Goal: Book appointment/travel/reservation

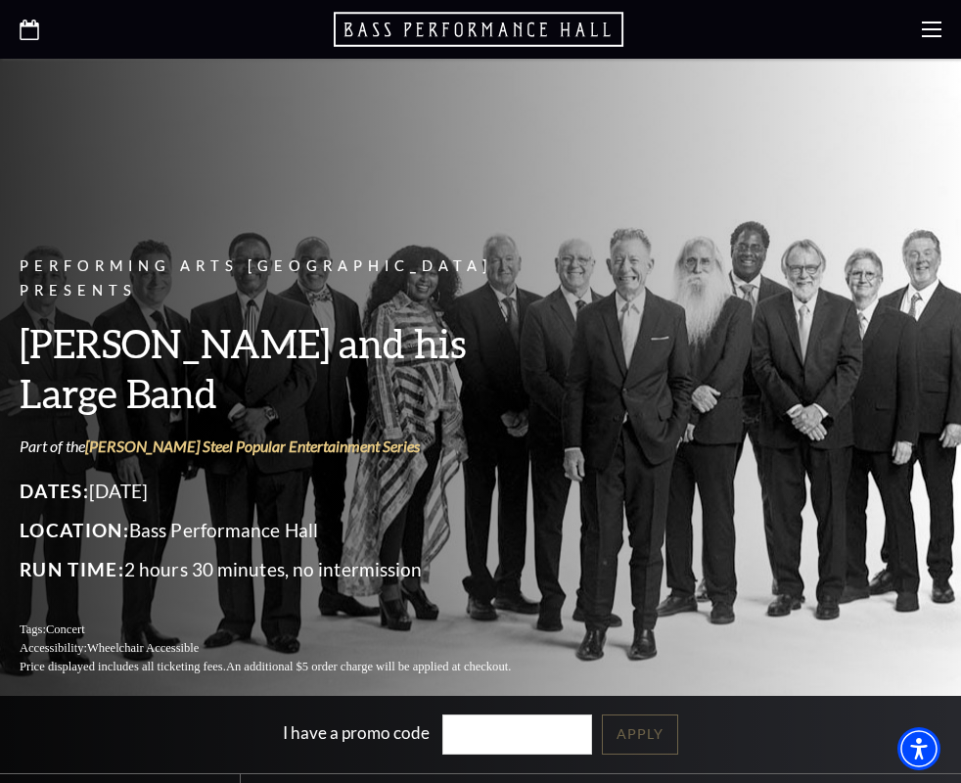
click at [124, 435] on div "Performing Arts Fort Worth Presents Lyle Lovett and his Large Band Part of the …" at bounding box center [289, 465] width 538 height 461
click at [120, 435] on div "Performing Arts Fort Worth Presents Lyle Lovett and his Large Band Part of the …" at bounding box center [289, 465] width 538 height 461
click at [485, 26] on icon "Open this option" at bounding box center [481, 29] width 294 height 39
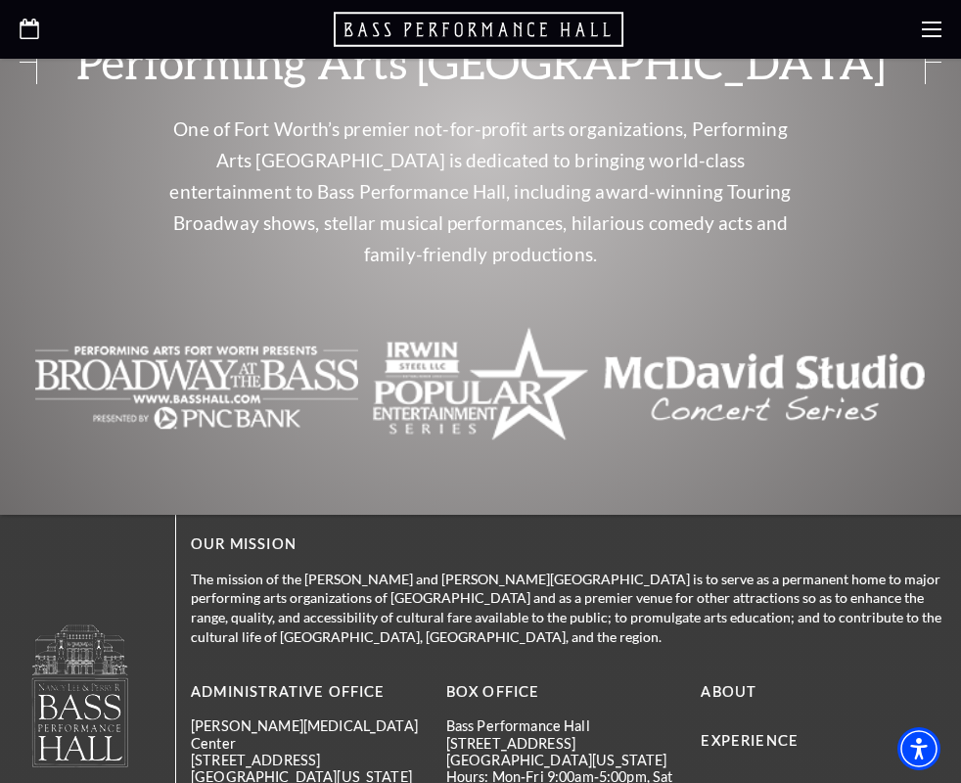
scroll to position [6145, 0]
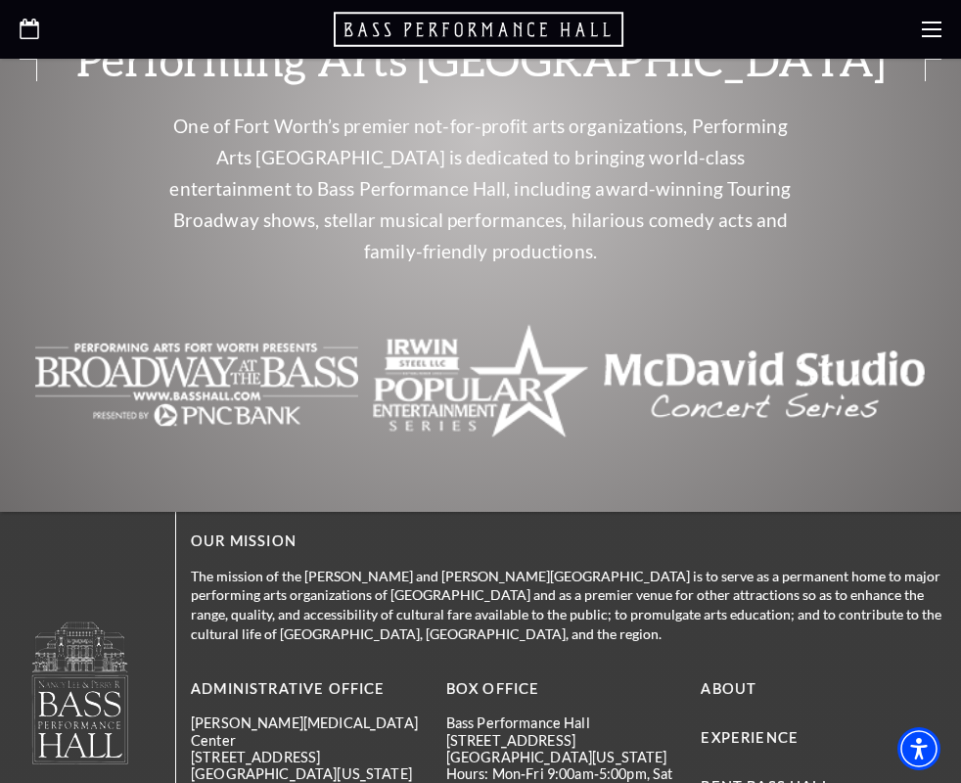
click at [469, 677] on p "BOX OFFICE" at bounding box center [566, 689] width 241 height 24
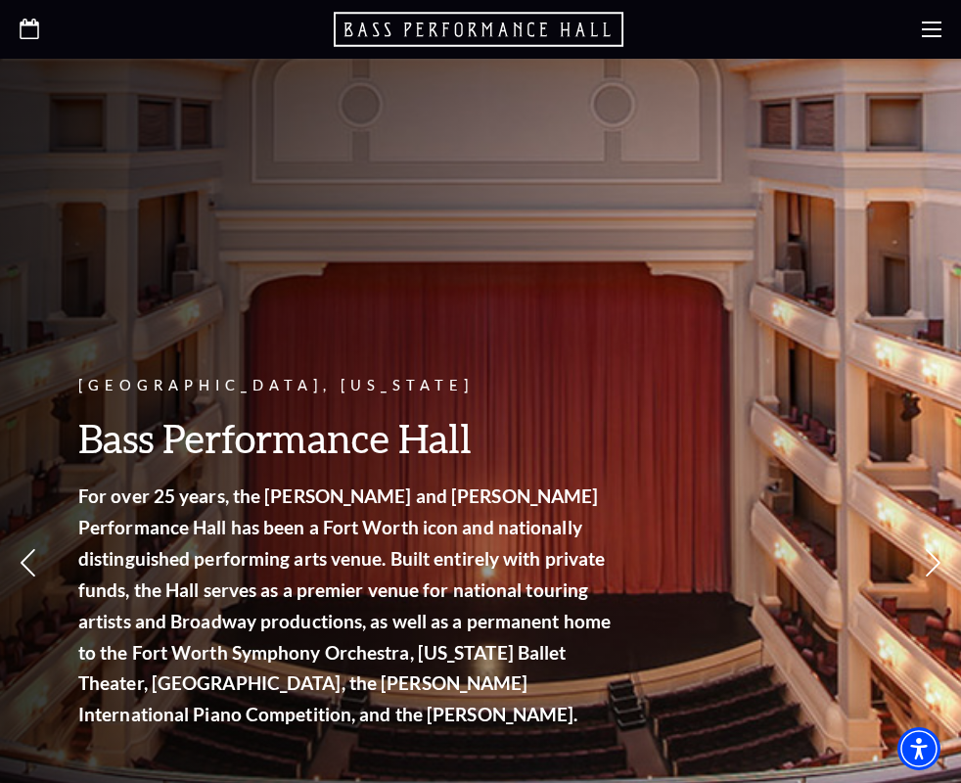
scroll to position [0, 0]
click at [461, 25] on icon "Open this option" at bounding box center [481, 29] width 294 height 39
click at [23, 549] on icon at bounding box center [28, 563] width 21 height 34
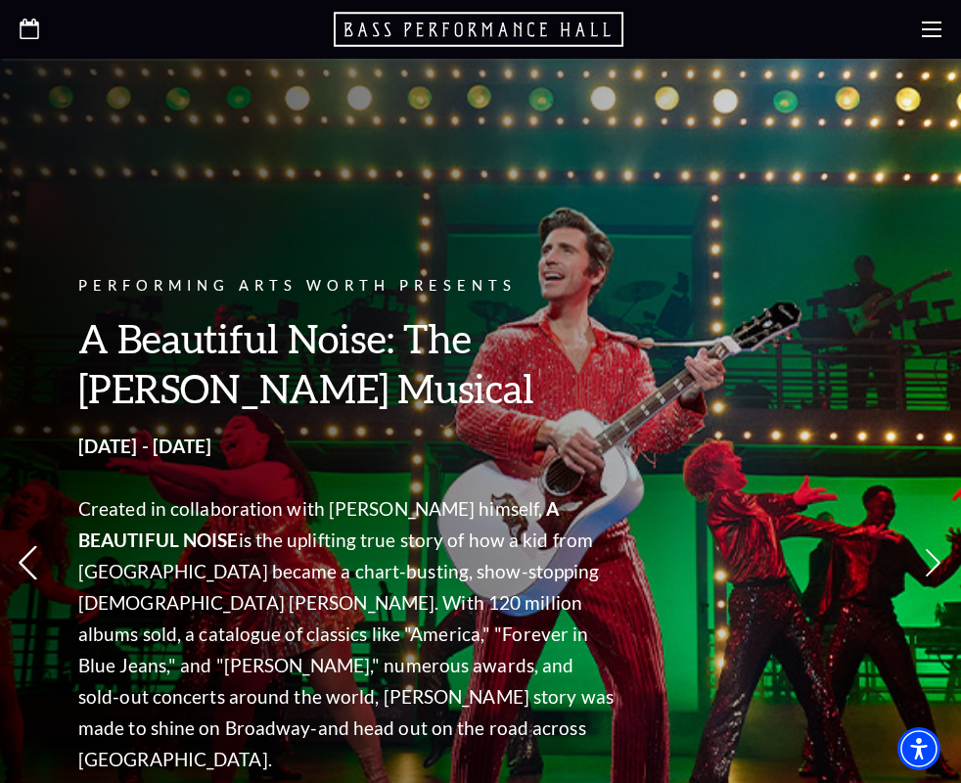
click at [23, 549] on icon at bounding box center [28, 563] width 21 height 34
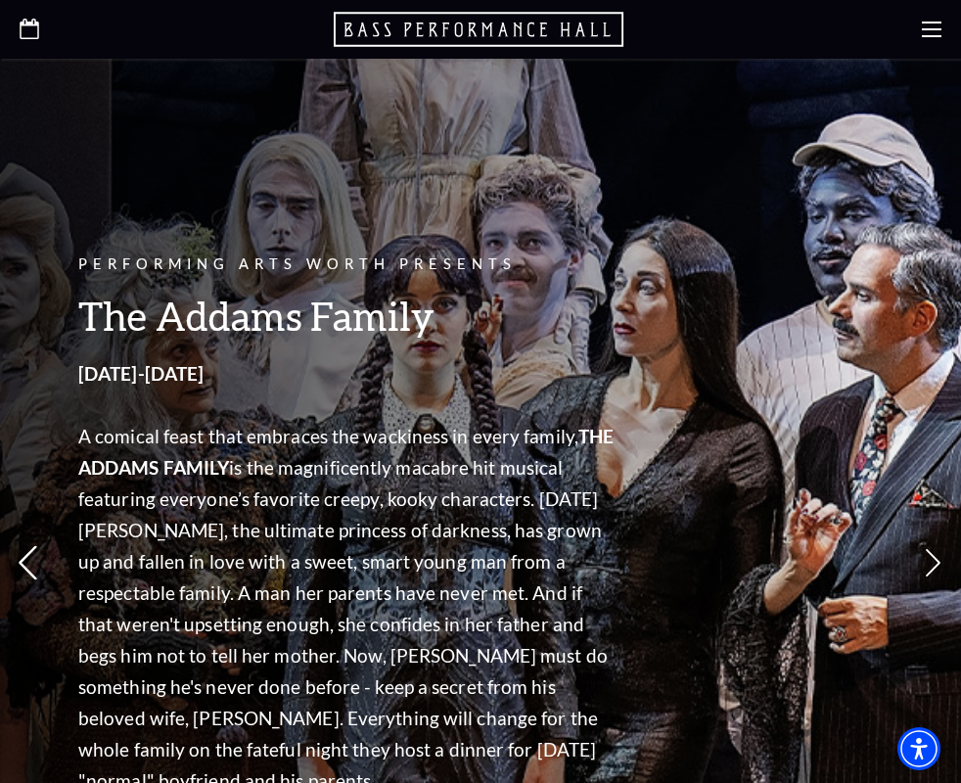
click at [23, 549] on icon at bounding box center [28, 563] width 21 height 34
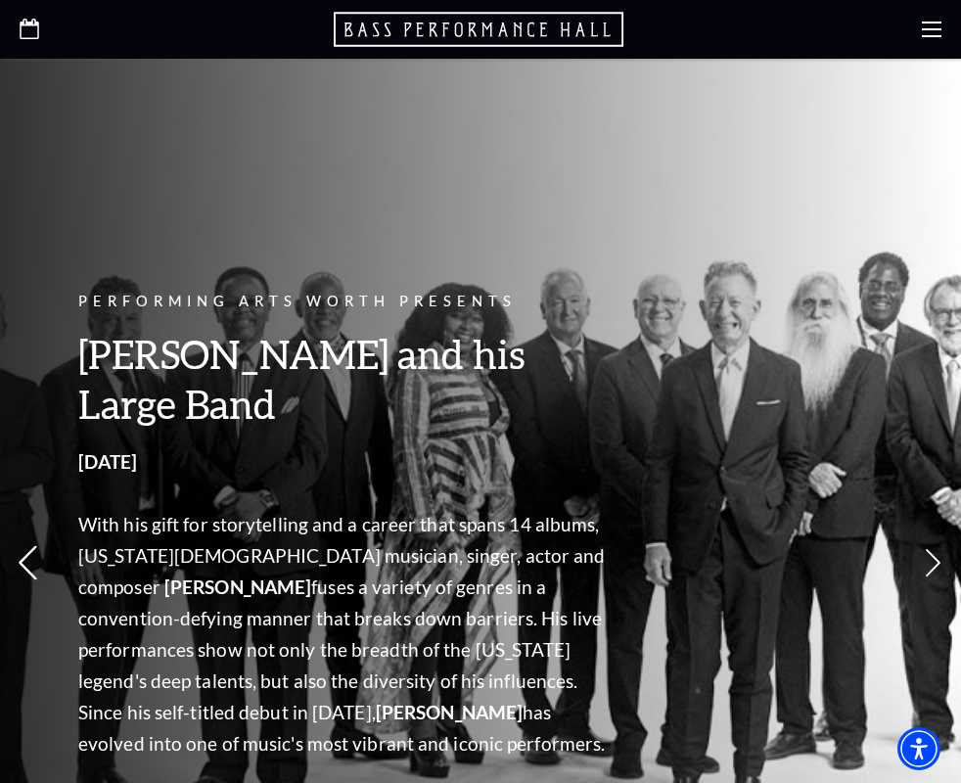
click at [23, 549] on icon at bounding box center [28, 563] width 21 height 34
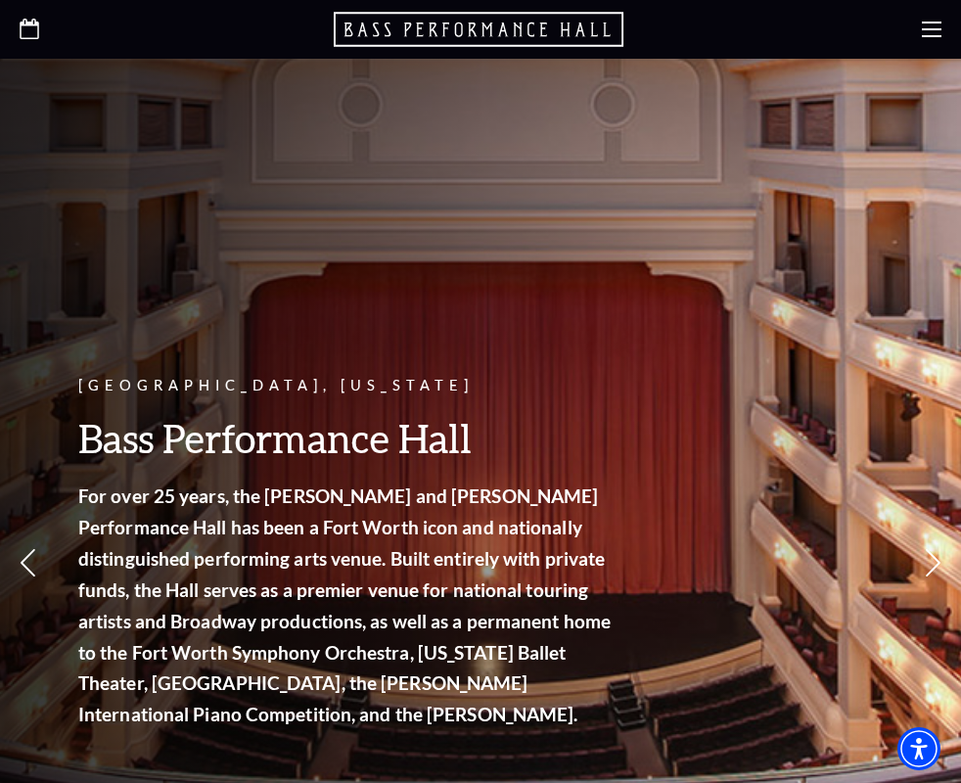
click at [32, 27] on icon "Open this option" at bounding box center [30, 29] width 20 height 21
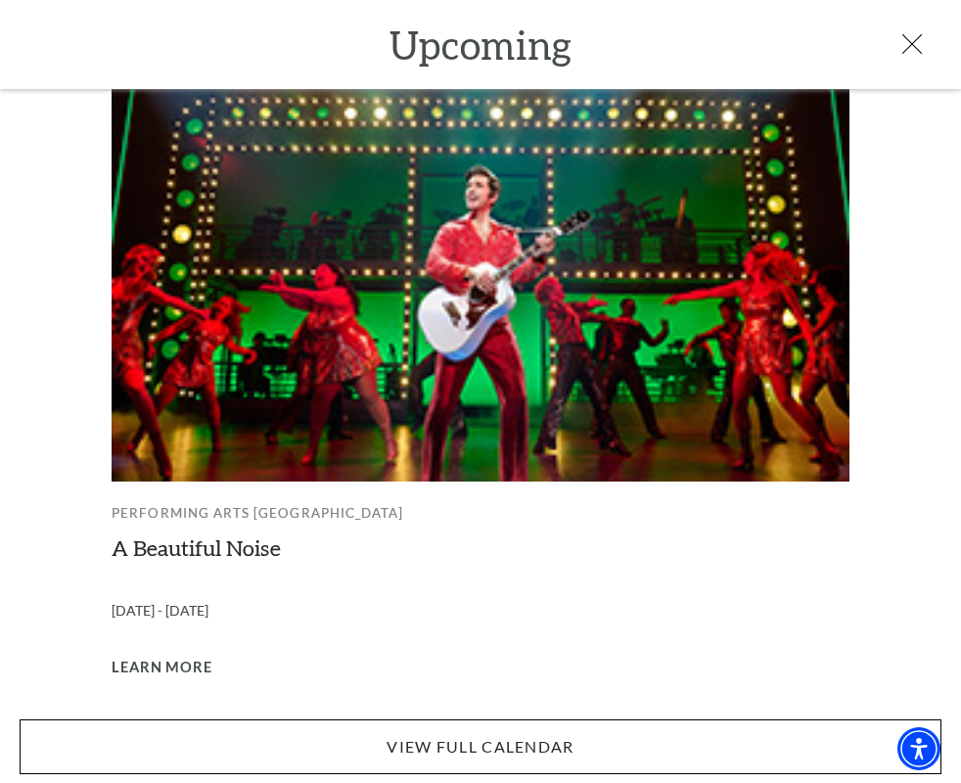
scroll to position [1885, 0]
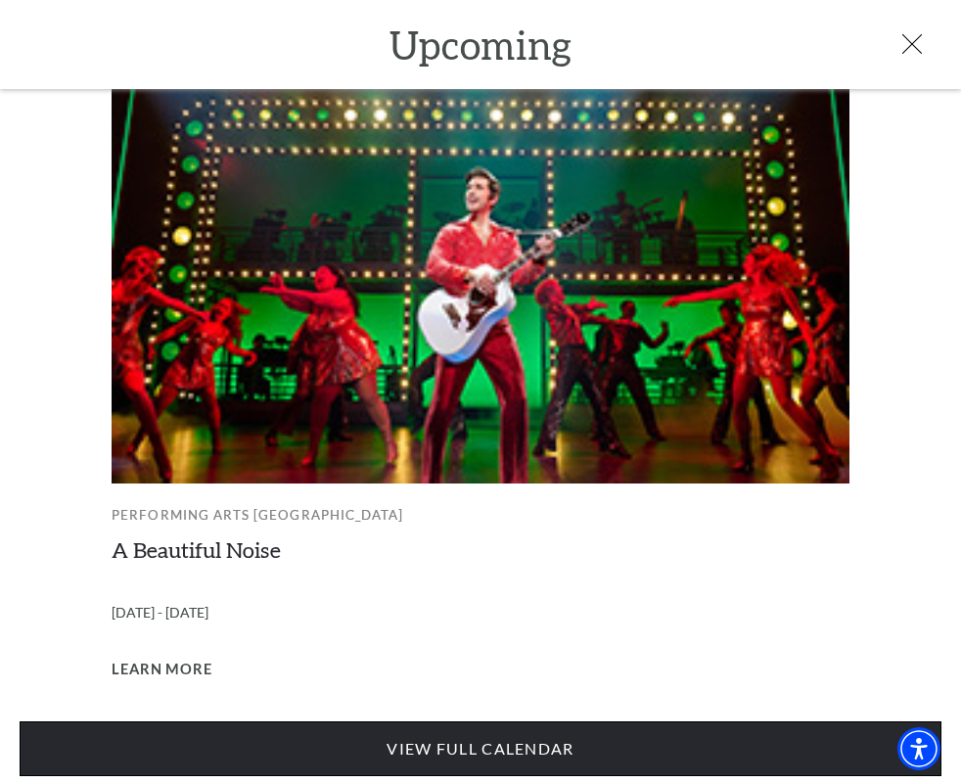
click at [456, 742] on link "View Full Calendar" at bounding box center [481, 748] width 922 height 55
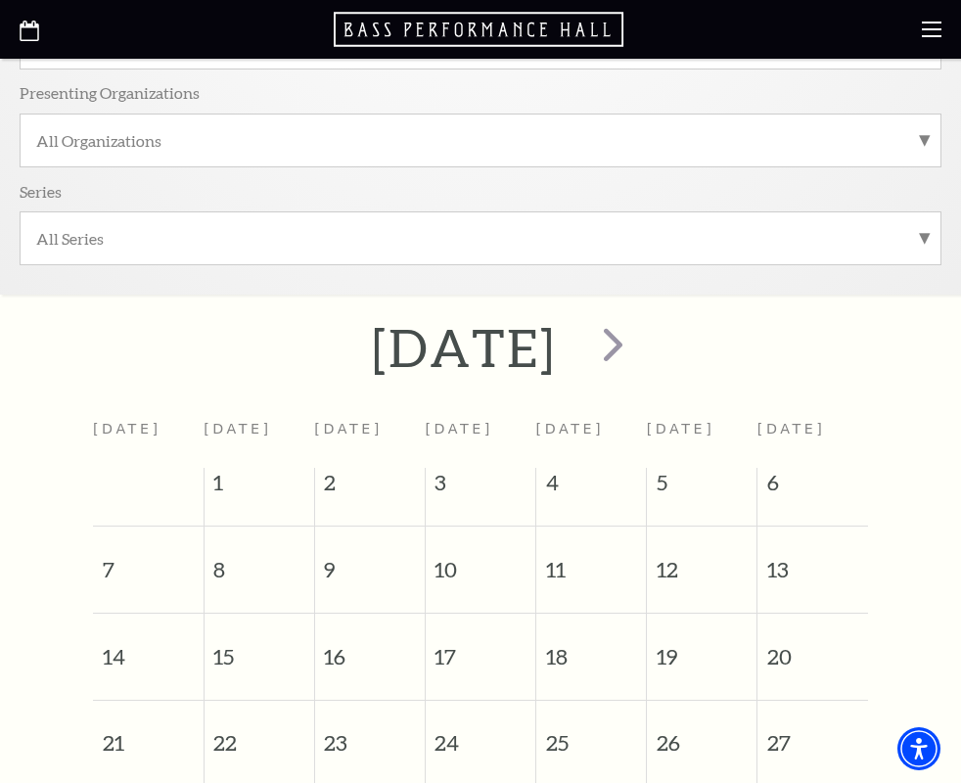
scroll to position [360, 0]
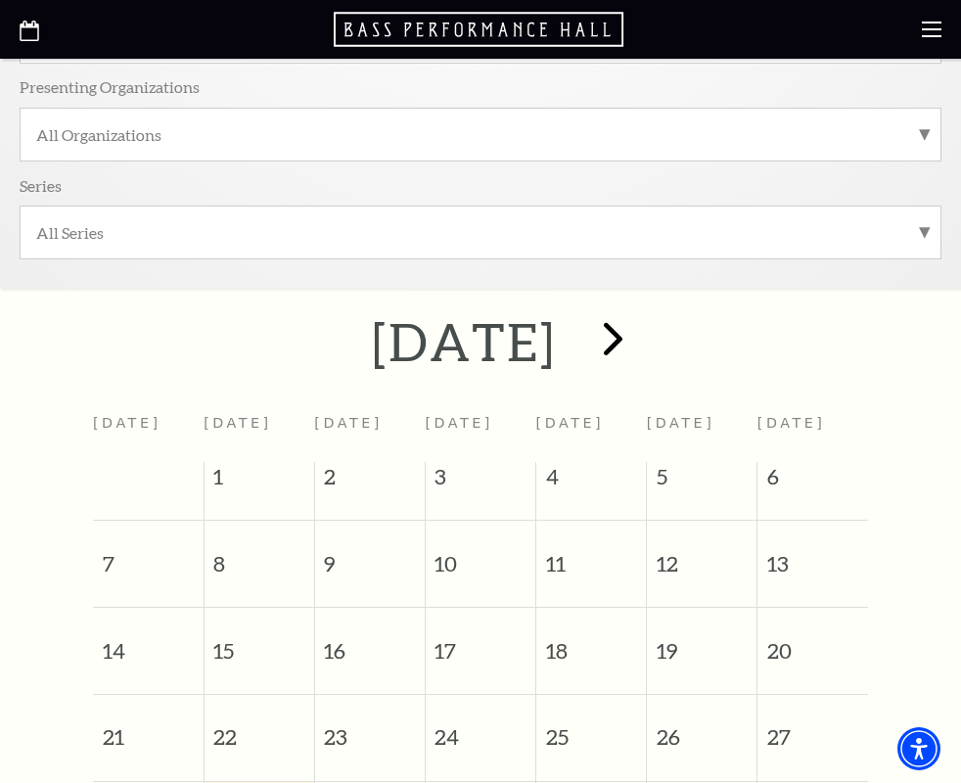
click at [641, 343] on span "next" at bounding box center [613, 338] width 56 height 56
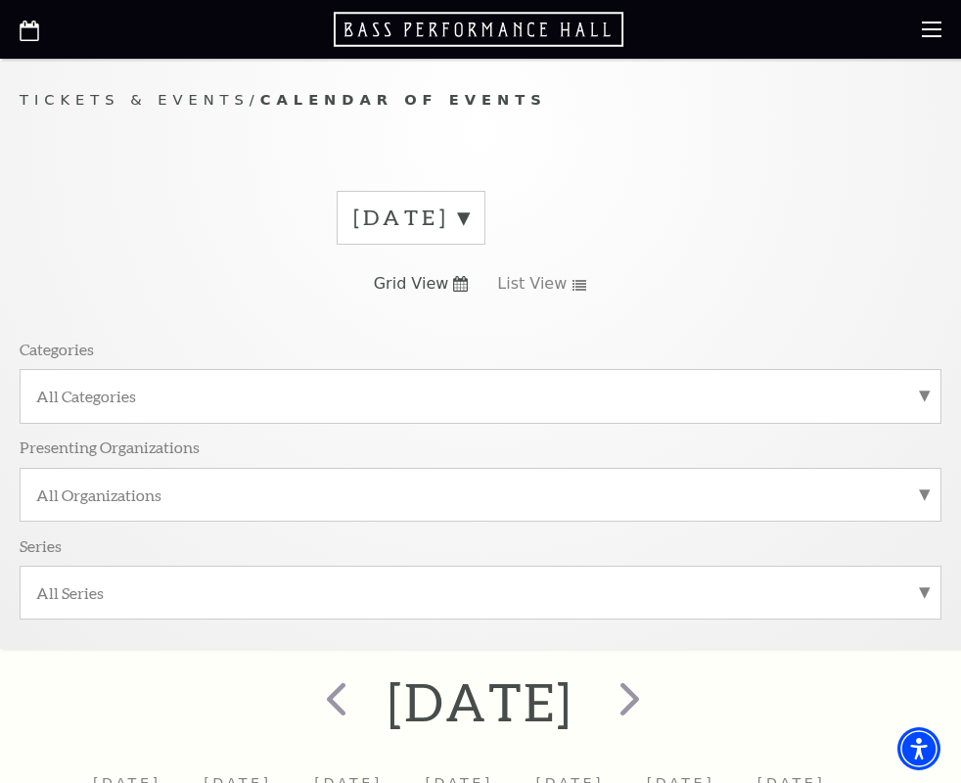
scroll to position [0, 0]
click at [469, 215] on label "[DATE]" at bounding box center [411, 218] width 116 height 30
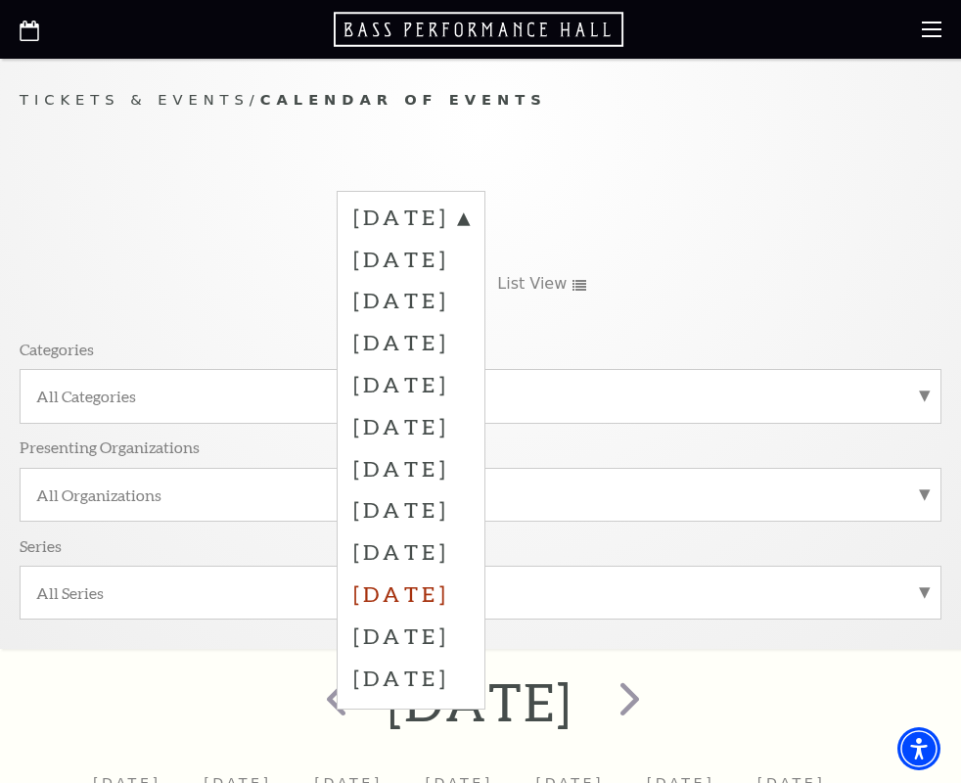
click at [450, 579] on label "[DATE]" at bounding box center [411, 594] width 116 height 42
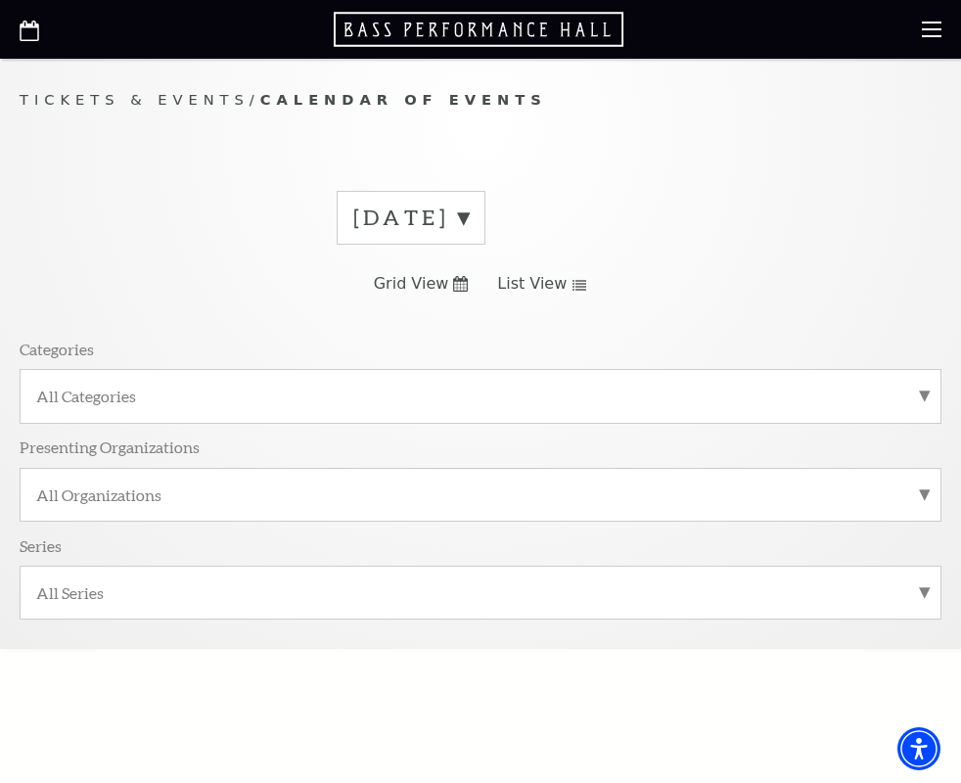
click at [554, 281] on span "List View" at bounding box center [531, 284] width 69 height 22
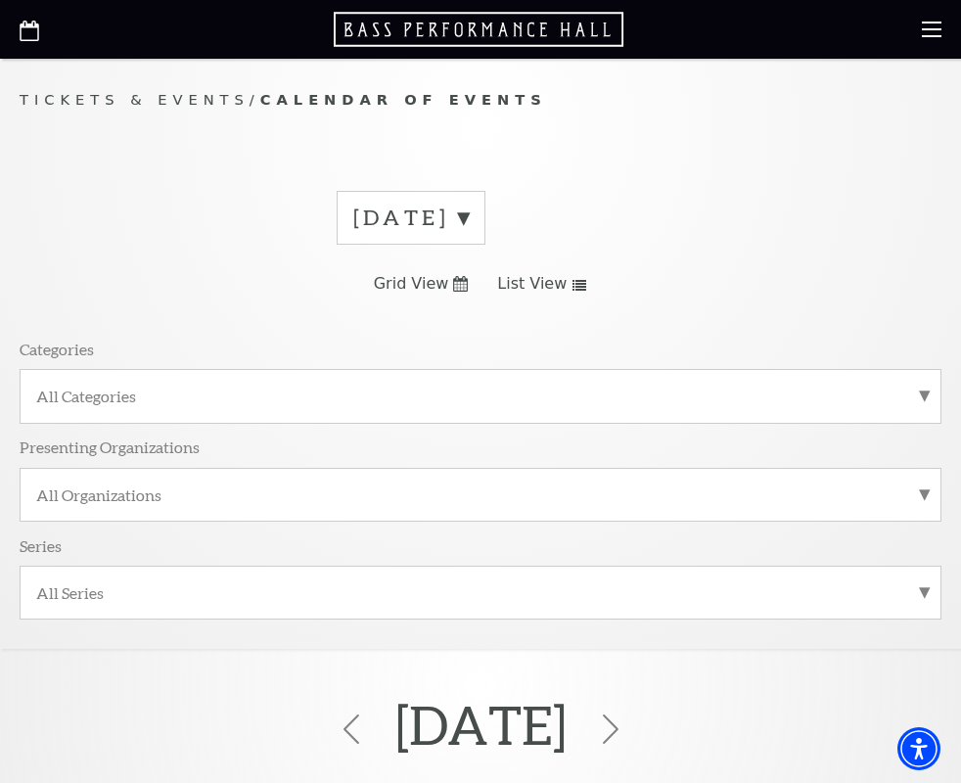
click at [529, 26] on use "Open this option" at bounding box center [479, 29] width 290 height 34
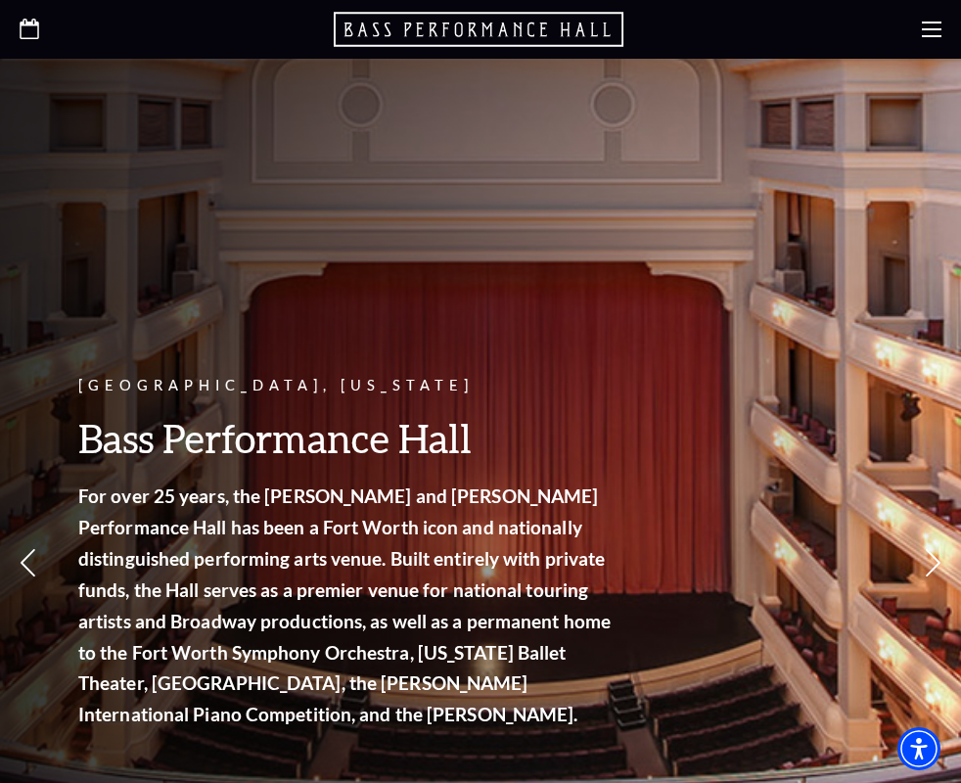
click at [41, 33] on div at bounding box center [480, 29] width 961 height 59
click at [29, 32] on icon "Open this option" at bounding box center [30, 29] width 20 height 21
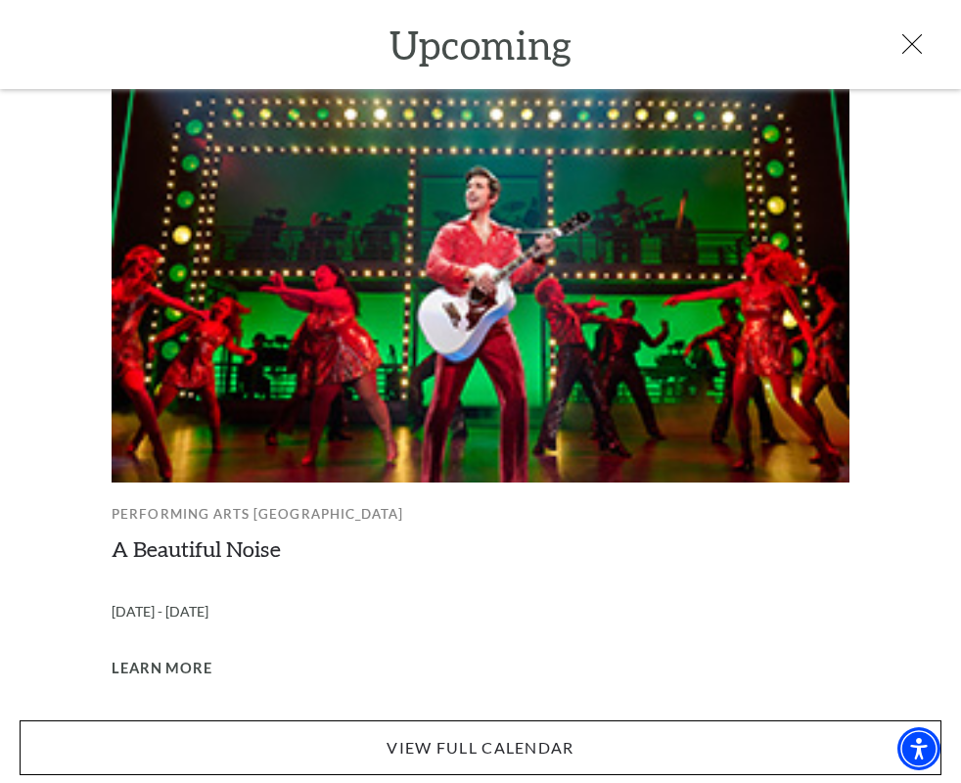
scroll to position [1885, 0]
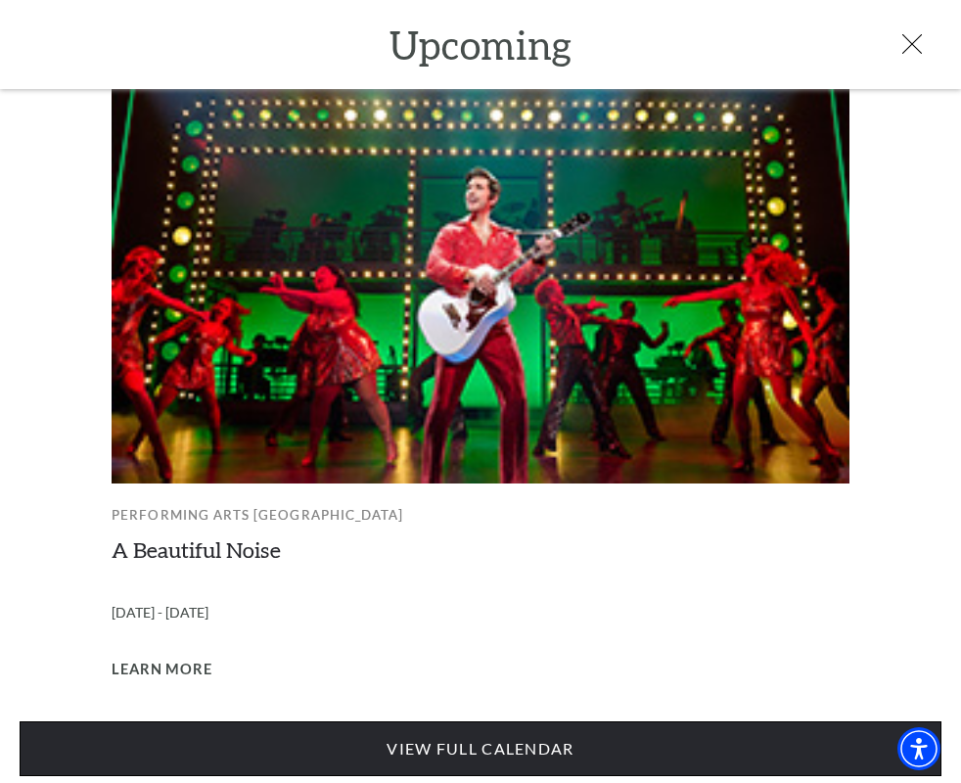
click at [467, 732] on link "View Full Calendar" at bounding box center [481, 748] width 922 height 55
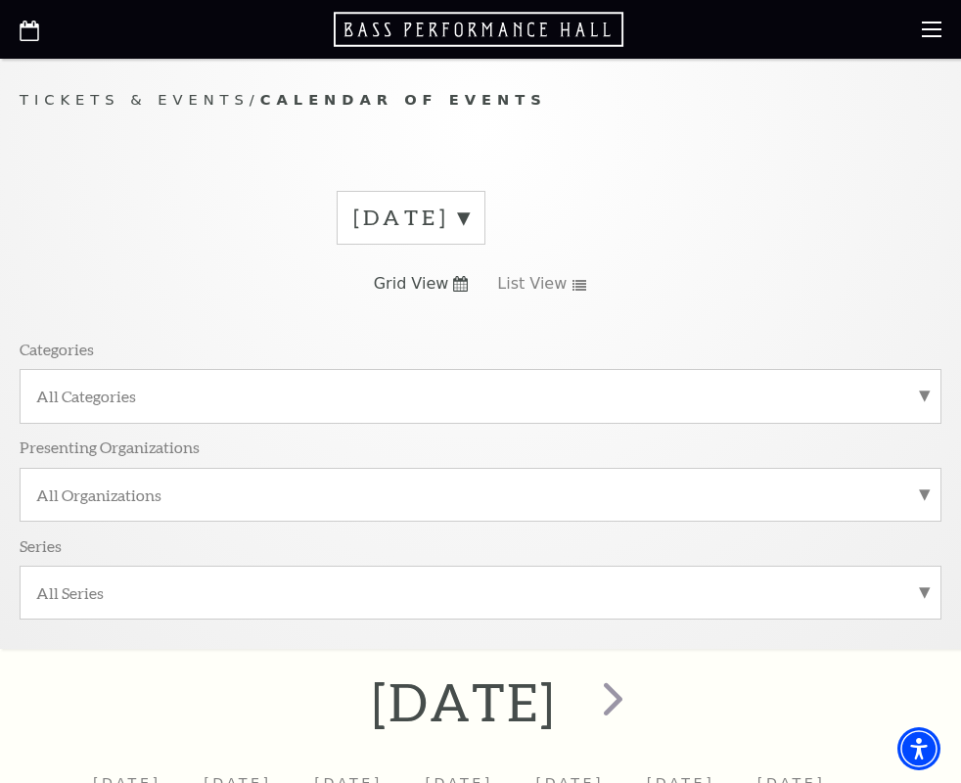
click at [469, 219] on label "[DATE]" at bounding box center [411, 218] width 116 height 30
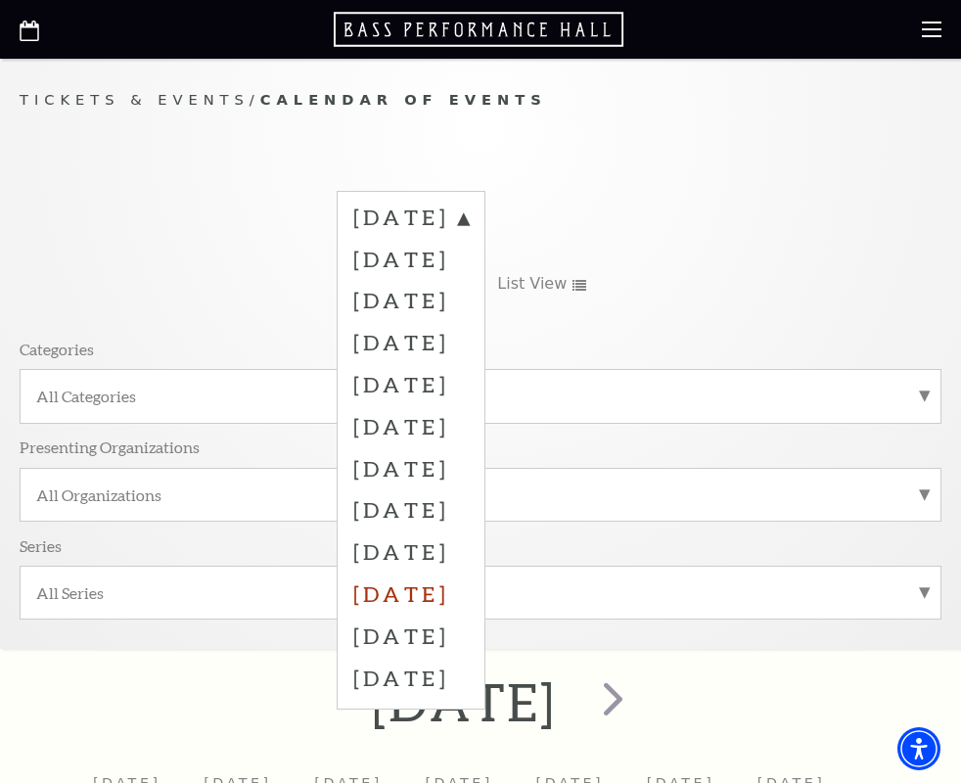
click at [469, 592] on label "[DATE]" at bounding box center [411, 594] width 116 height 42
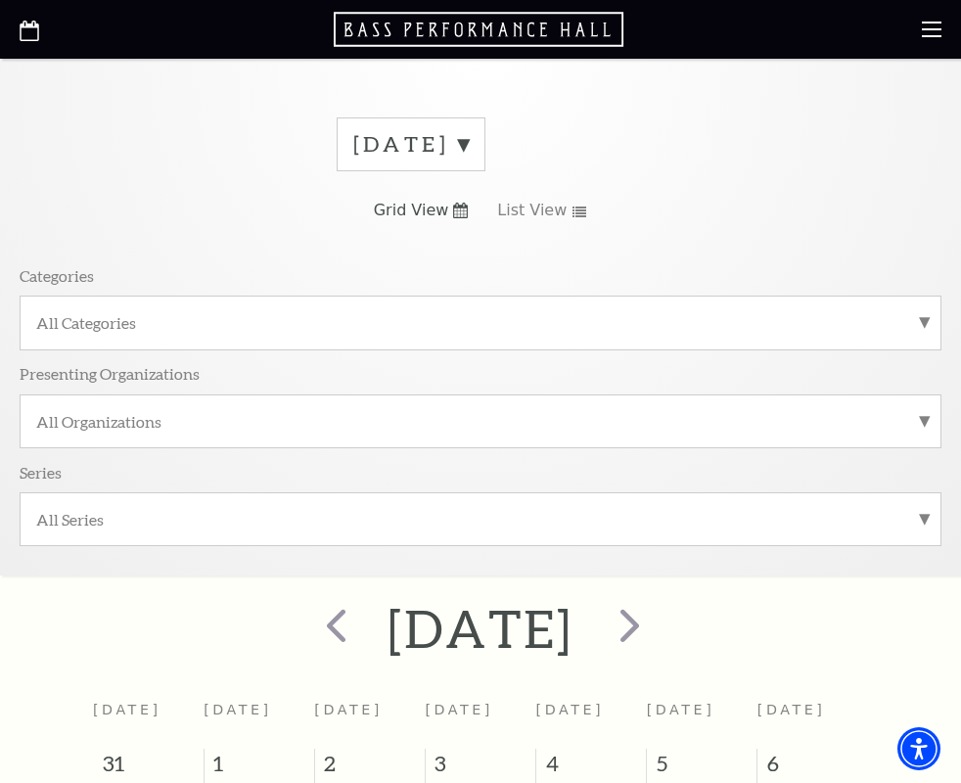
scroll to position [72, 0]
click at [658, 620] on span "next" at bounding box center [630, 626] width 56 height 56
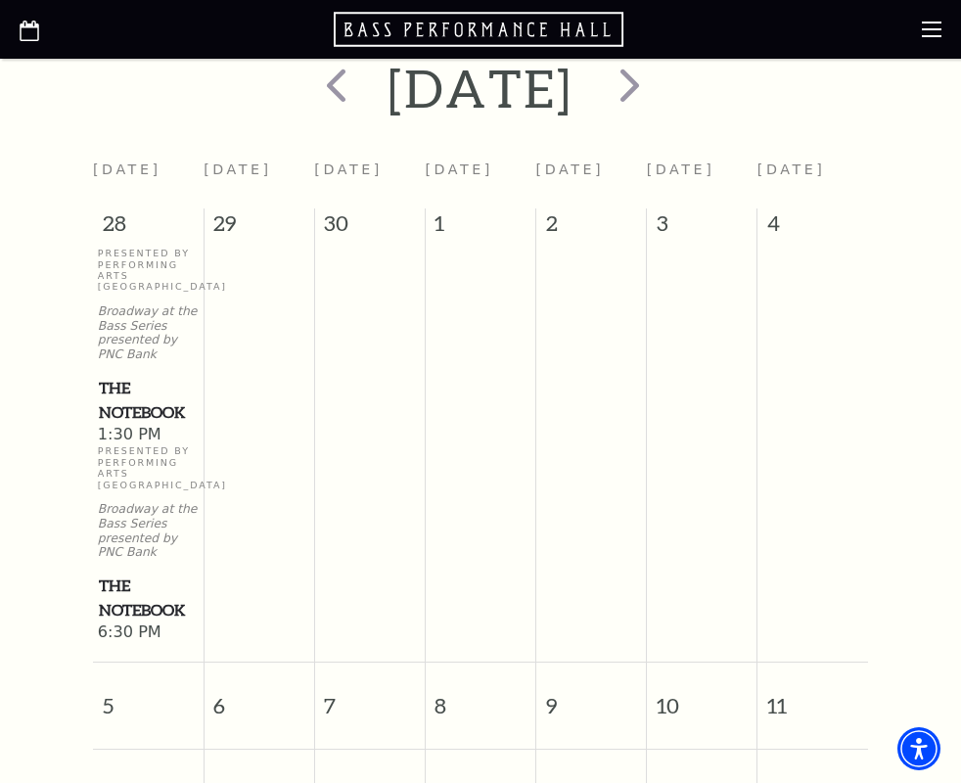
scroll to position [616, 0]
click at [313, 90] on span "prev" at bounding box center [336, 83] width 56 height 56
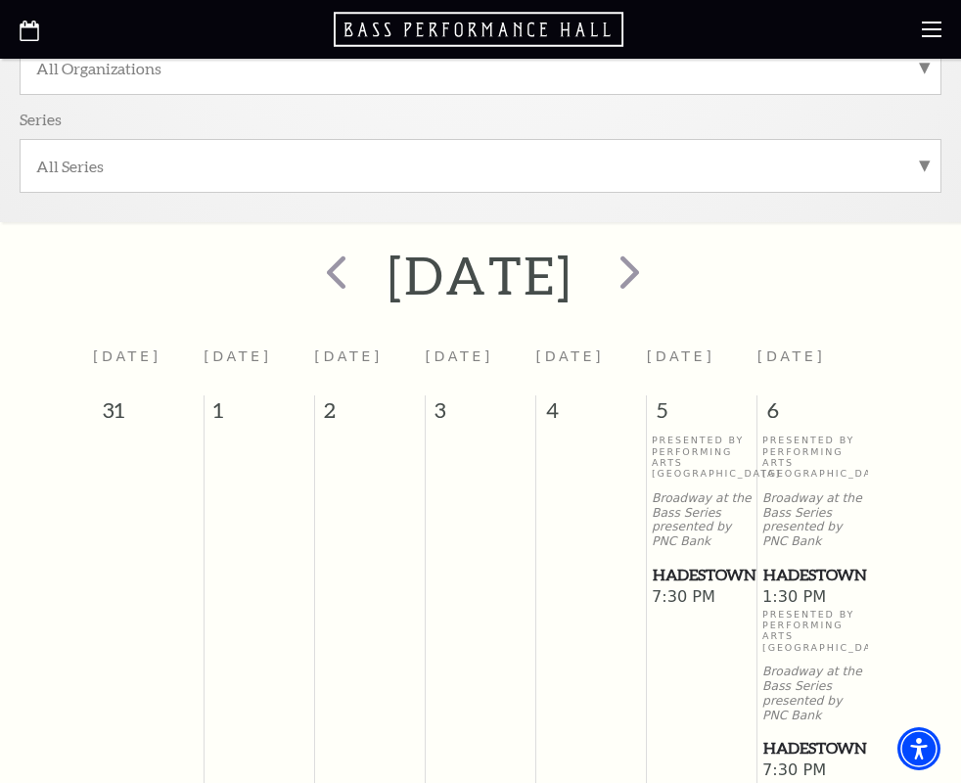
scroll to position [397, 0]
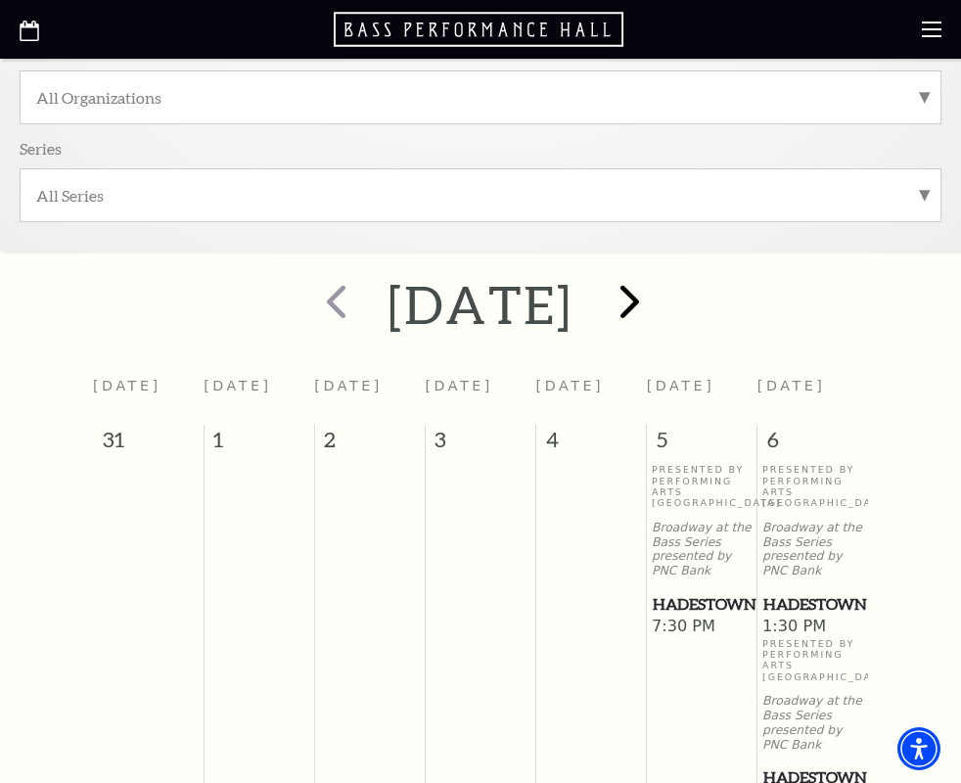
click at [658, 311] on span "next" at bounding box center [630, 301] width 56 height 56
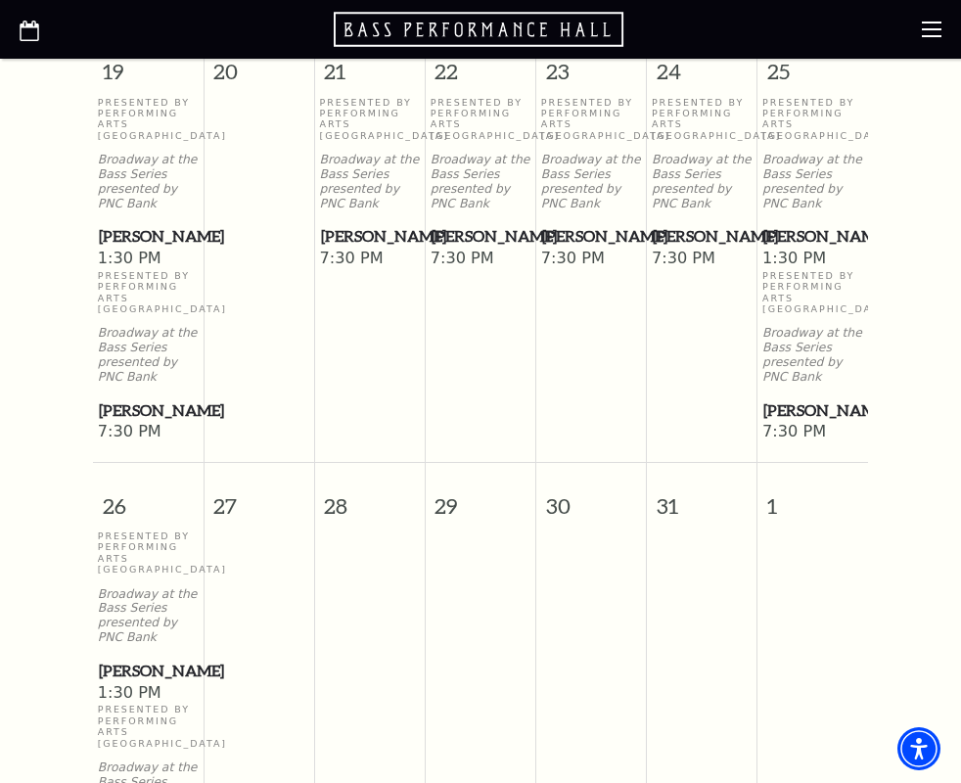
scroll to position [1770, 0]
